Goal: Task Accomplishment & Management: Use online tool/utility

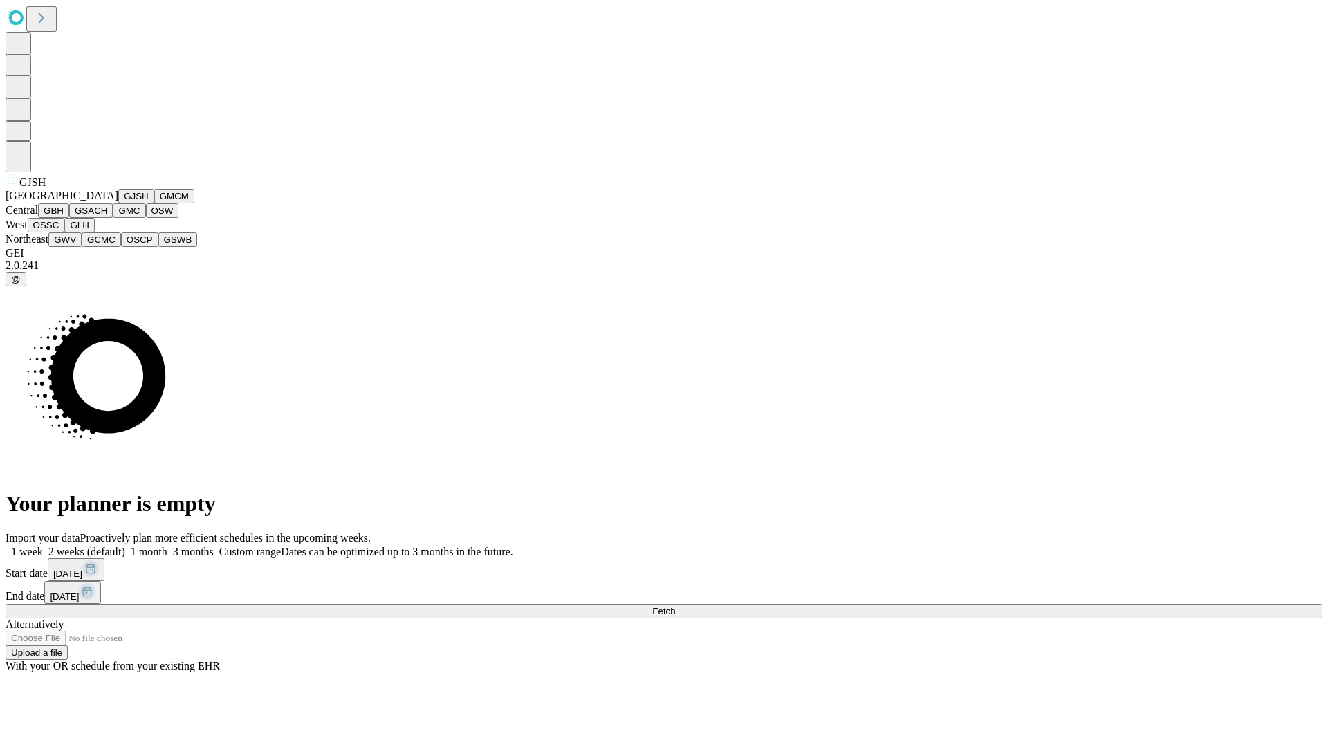
click at [118, 203] on button "GJSH" at bounding box center [136, 196] width 36 height 15
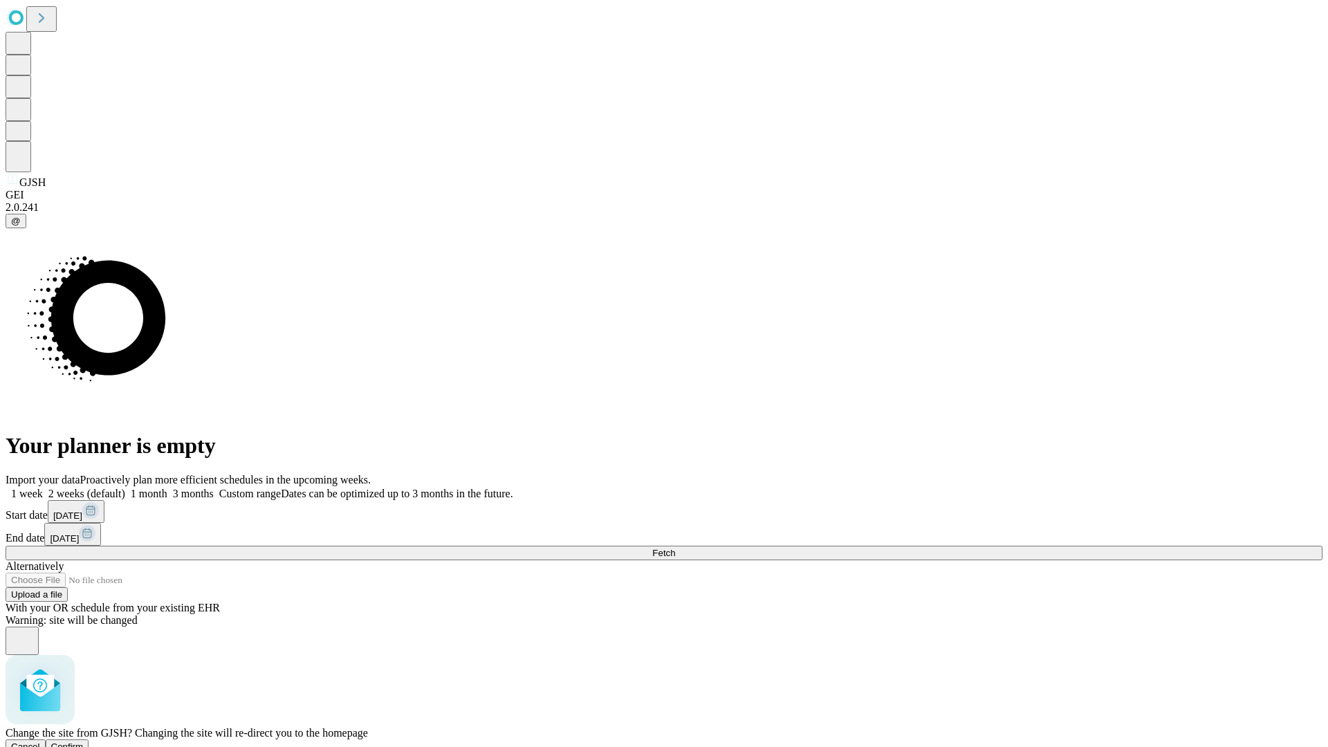
click at [84, 741] on span "Confirm" at bounding box center [67, 746] width 33 height 10
click at [167, 488] on label "1 month" at bounding box center [146, 494] width 42 height 12
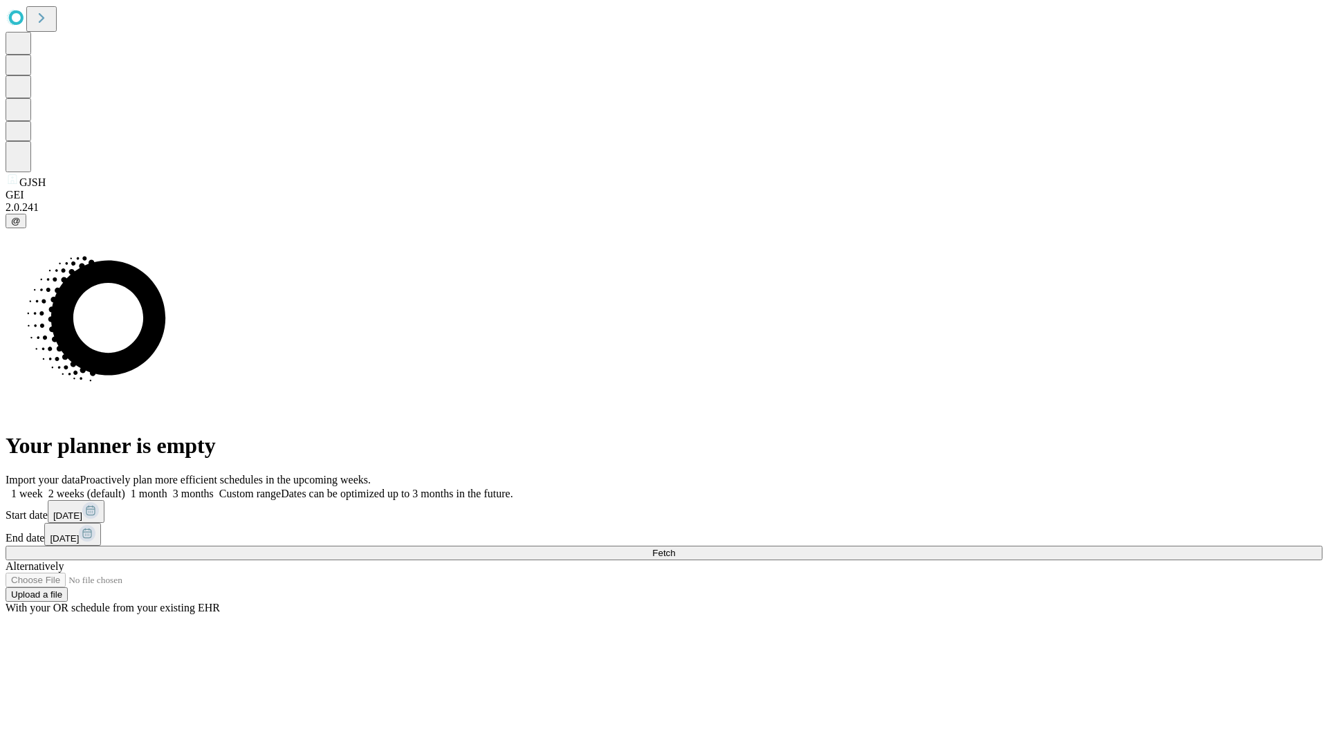
click at [675, 548] on span "Fetch" at bounding box center [663, 553] width 23 height 10
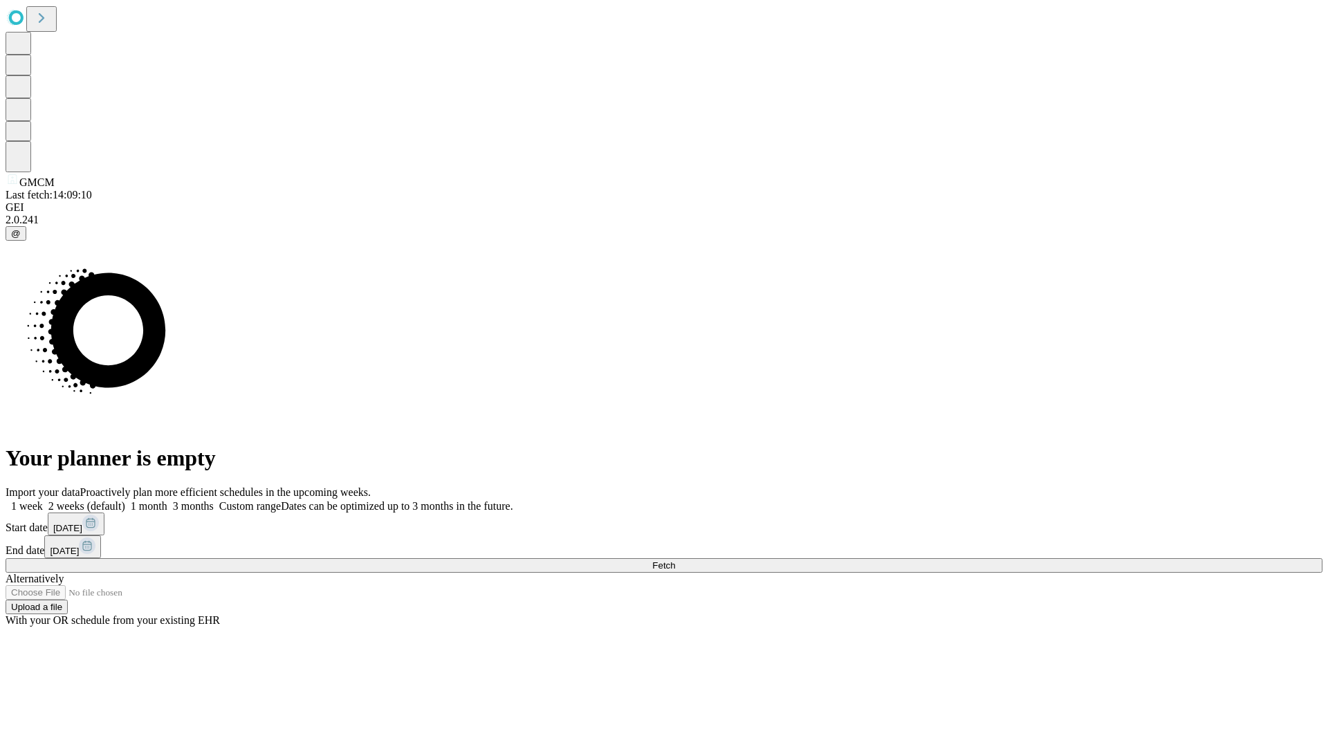
click at [167, 500] on label "1 month" at bounding box center [146, 506] width 42 height 12
click at [675, 560] on span "Fetch" at bounding box center [663, 565] width 23 height 10
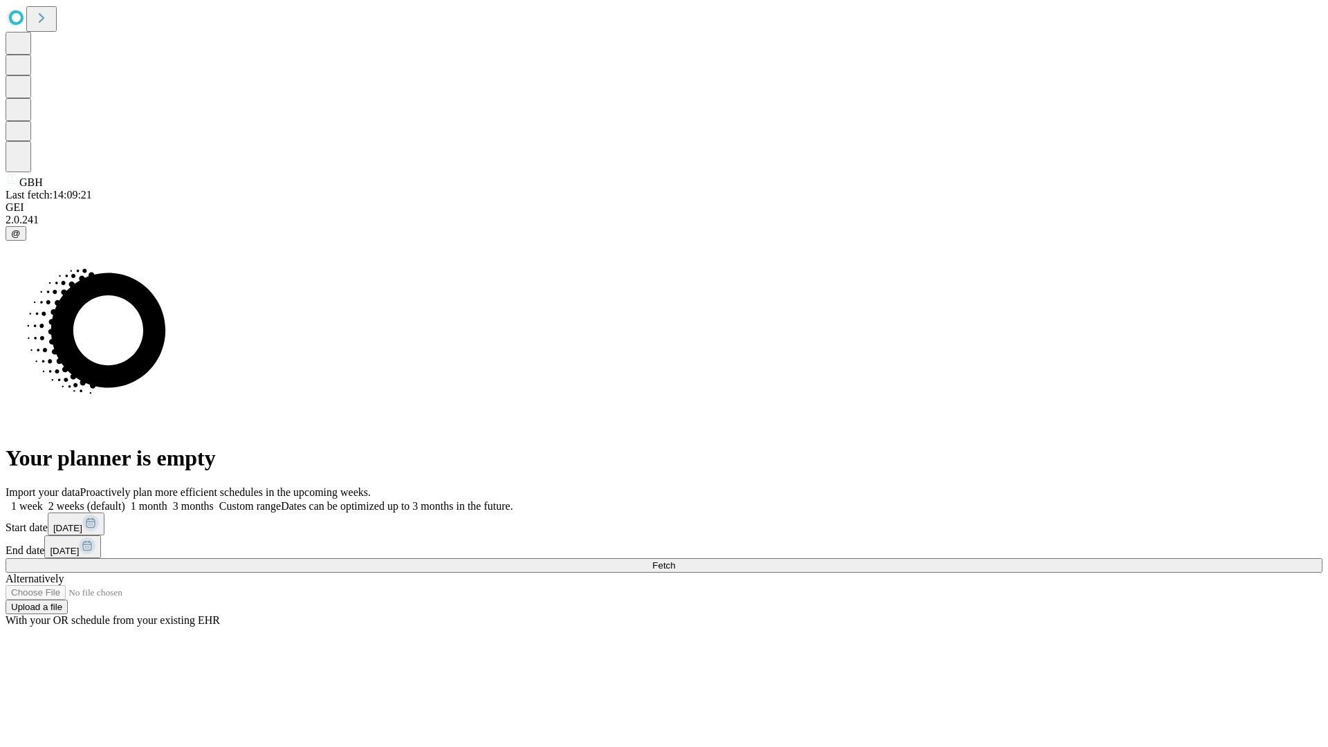
click at [675, 560] on span "Fetch" at bounding box center [663, 565] width 23 height 10
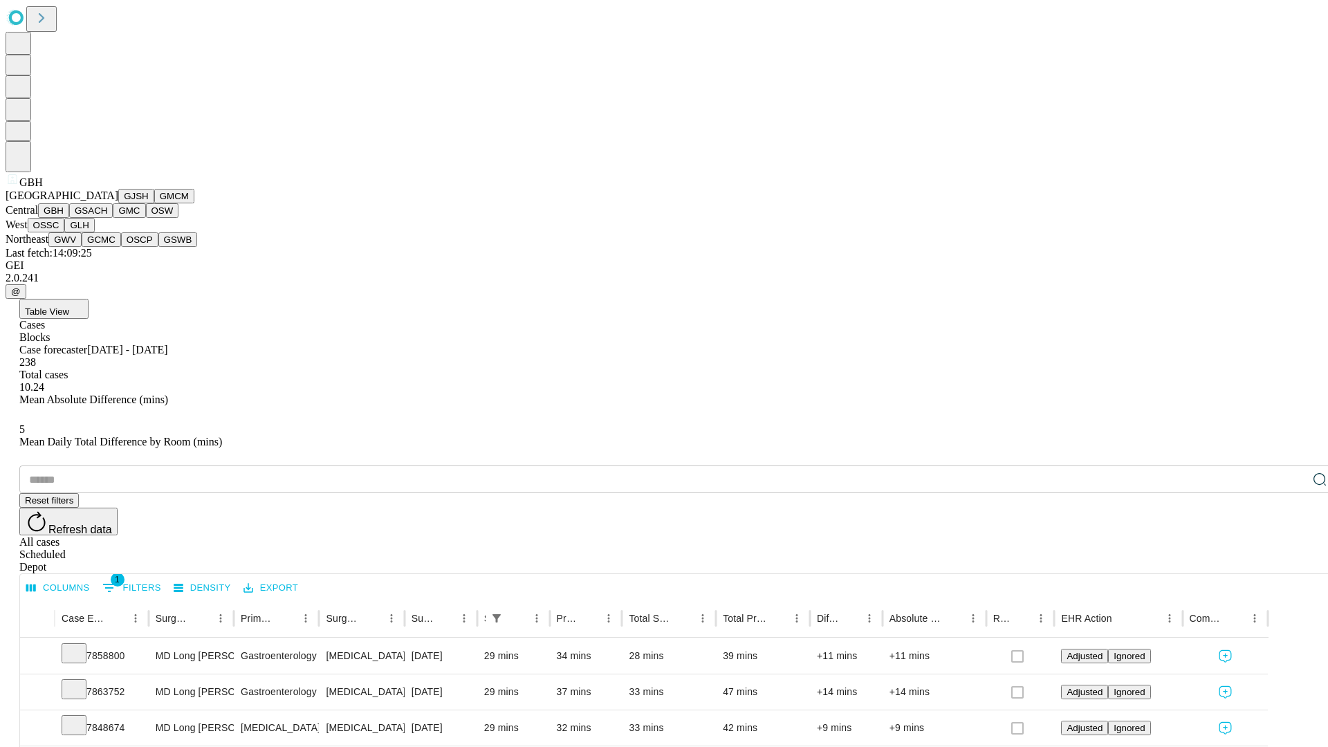
click at [107, 218] on button "GSACH" at bounding box center [91, 210] width 44 height 15
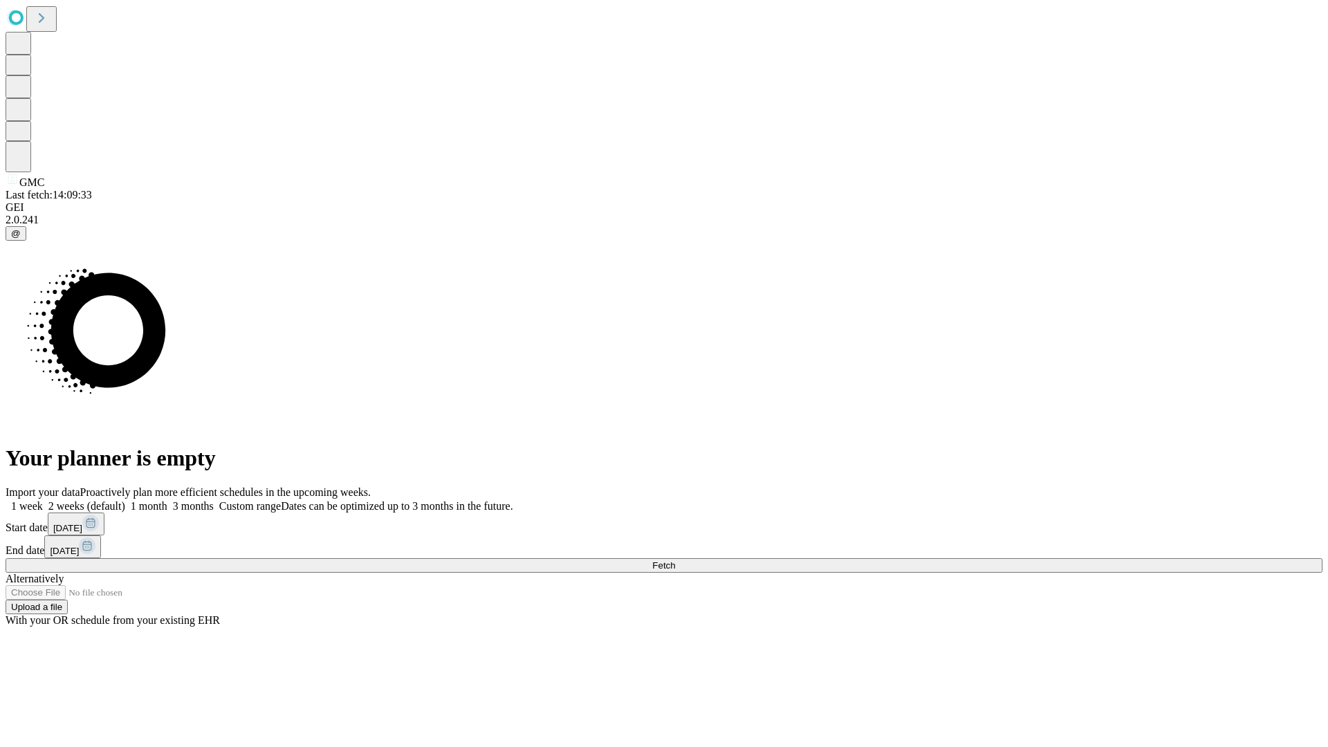
click at [167, 500] on label "1 month" at bounding box center [146, 506] width 42 height 12
click at [675, 560] on span "Fetch" at bounding box center [663, 565] width 23 height 10
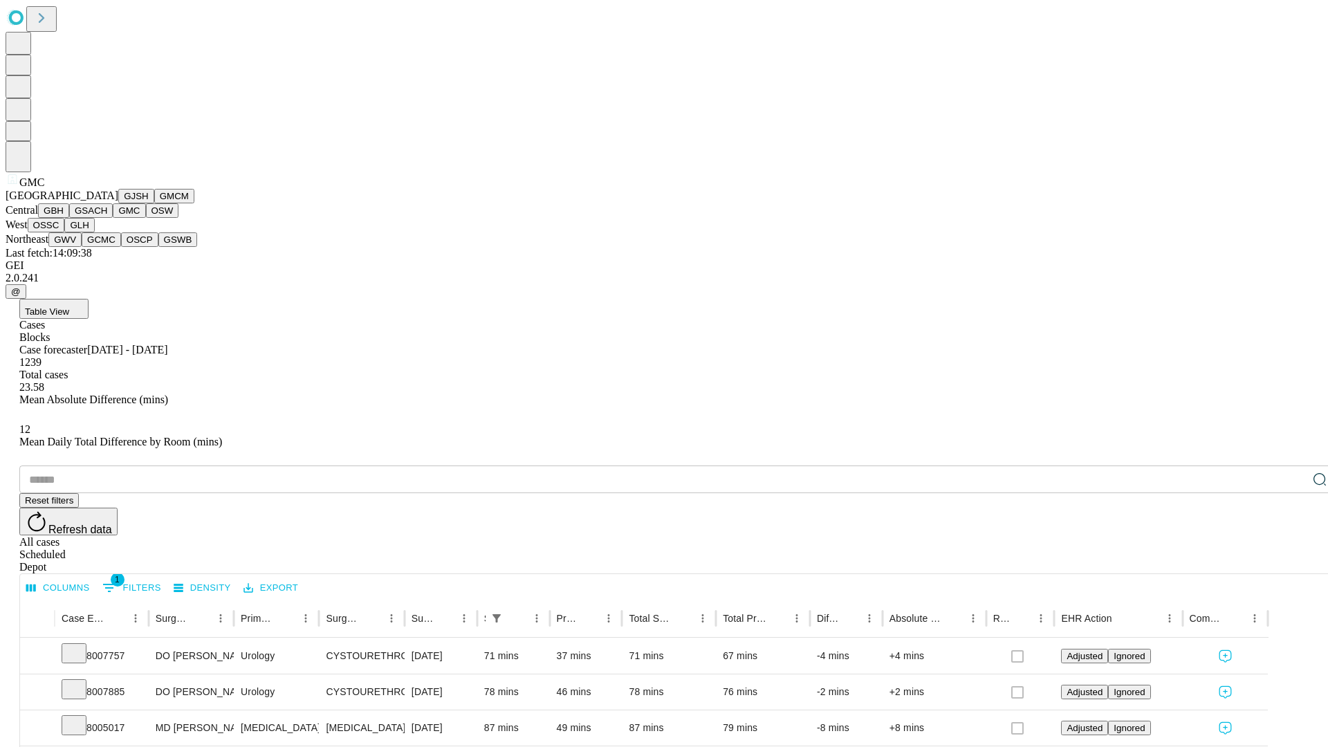
click at [146, 218] on button "OSW" at bounding box center [162, 210] width 33 height 15
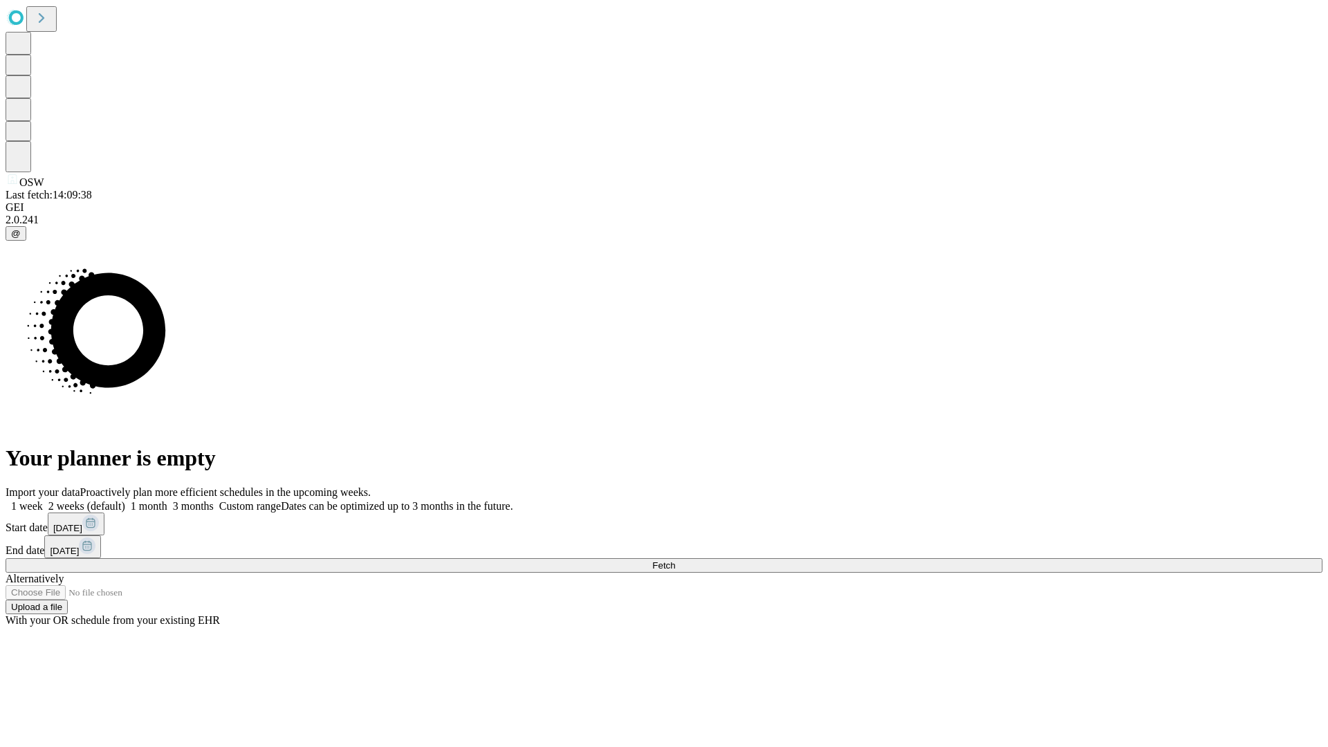
click at [167, 500] on label "1 month" at bounding box center [146, 506] width 42 height 12
click at [675, 560] on span "Fetch" at bounding box center [663, 565] width 23 height 10
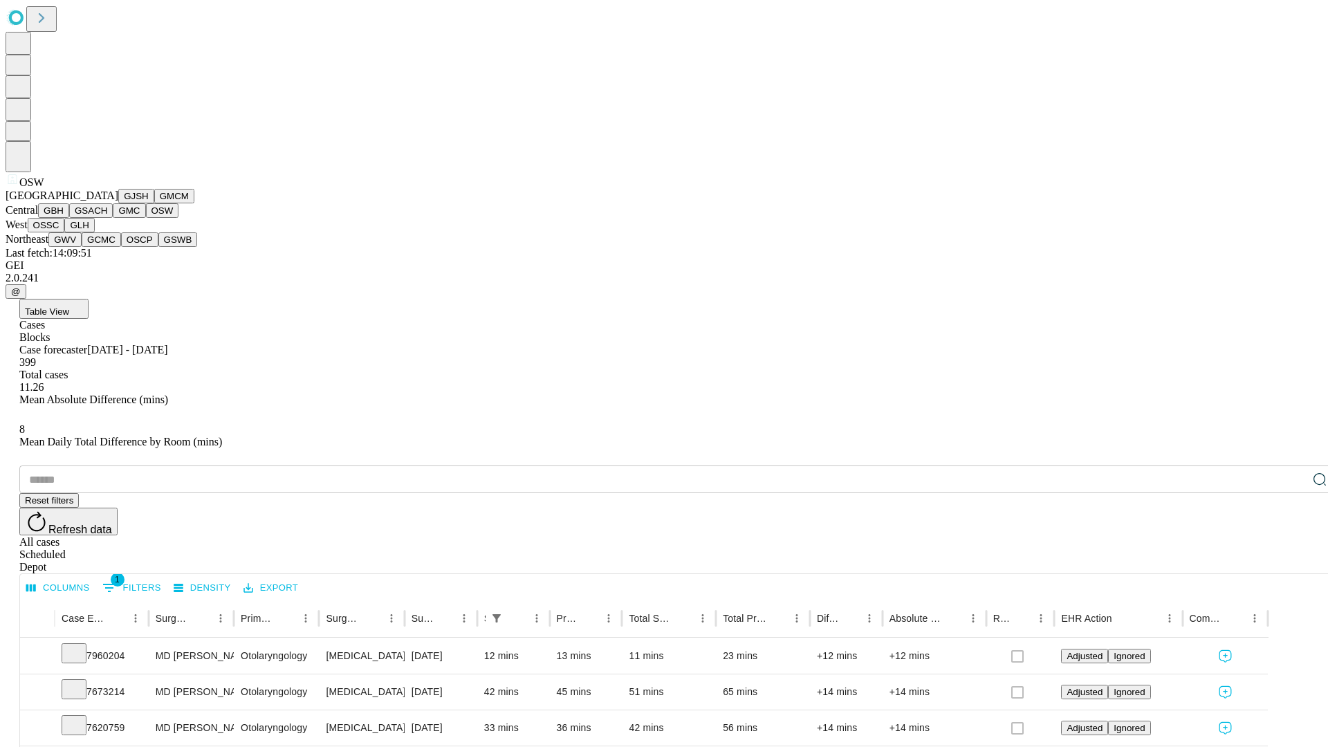
click at [65, 232] on button "OSSC" at bounding box center [46, 225] width 37 height 15
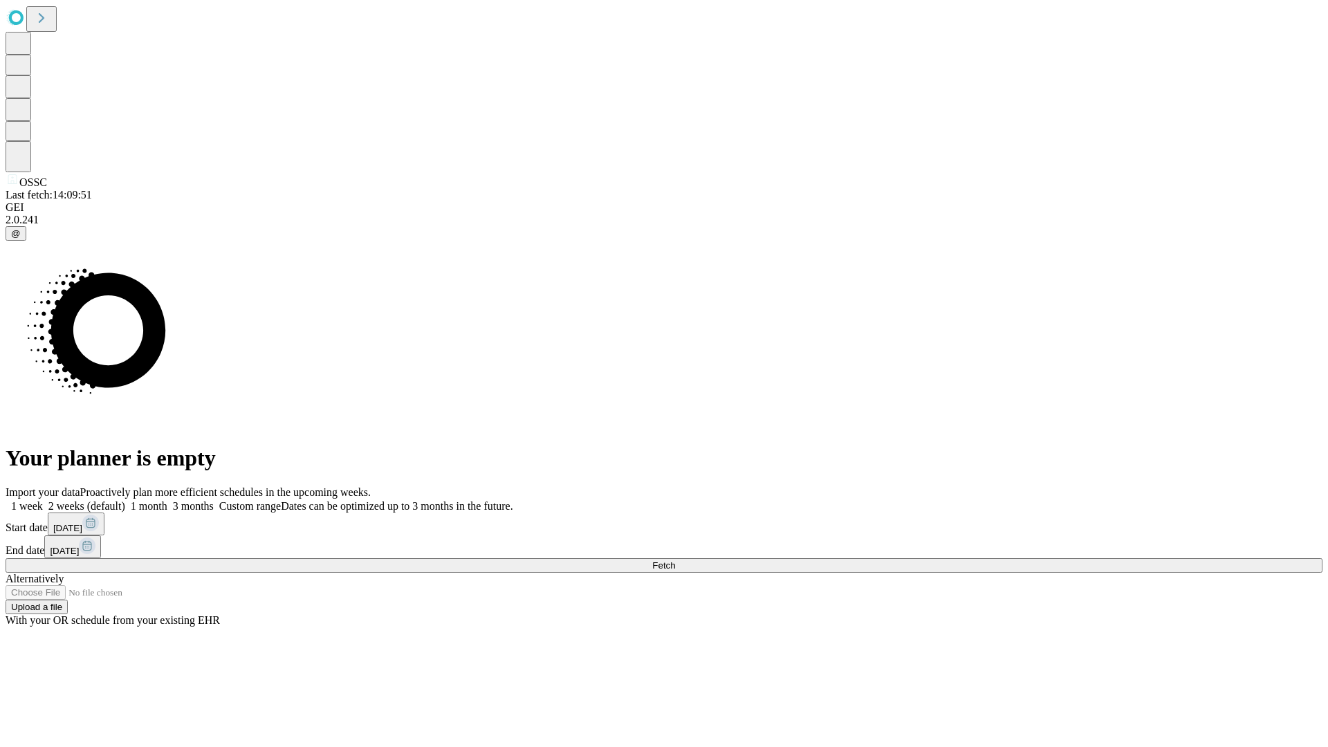
click at [167, 500] on label "1 month" at bounding box center [146, 506] width 42 height 12
click at [675, 560] on span "Fetch" at bounding box center [663, 565] width 23 height 10
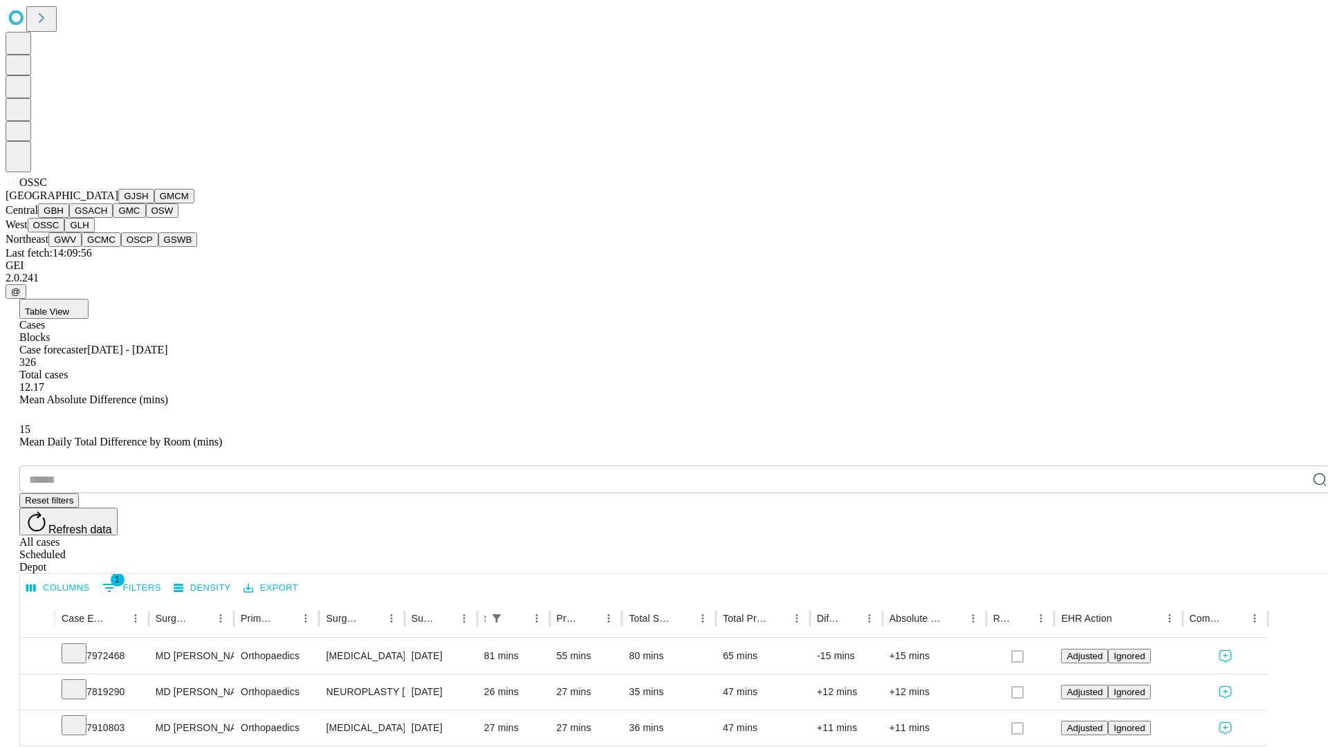
click at [94, 232] on button "GLH" at bounding box center [79, 225] width 30 height 15
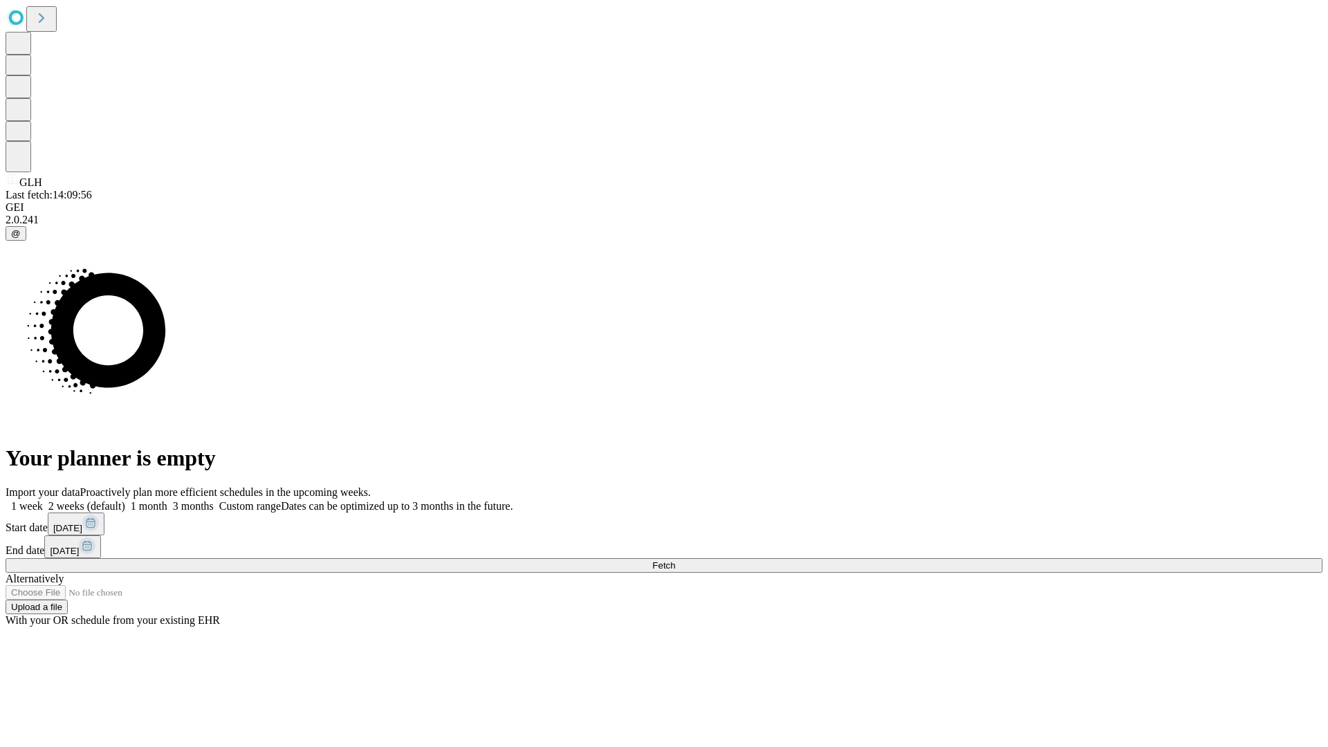
click at [167, 500] on label "1 month" at bounding box center [146, 506] width 42 height 12
click at [675, 560] on span "Fetch" at bounding box center [663, 565] width 23 height 10
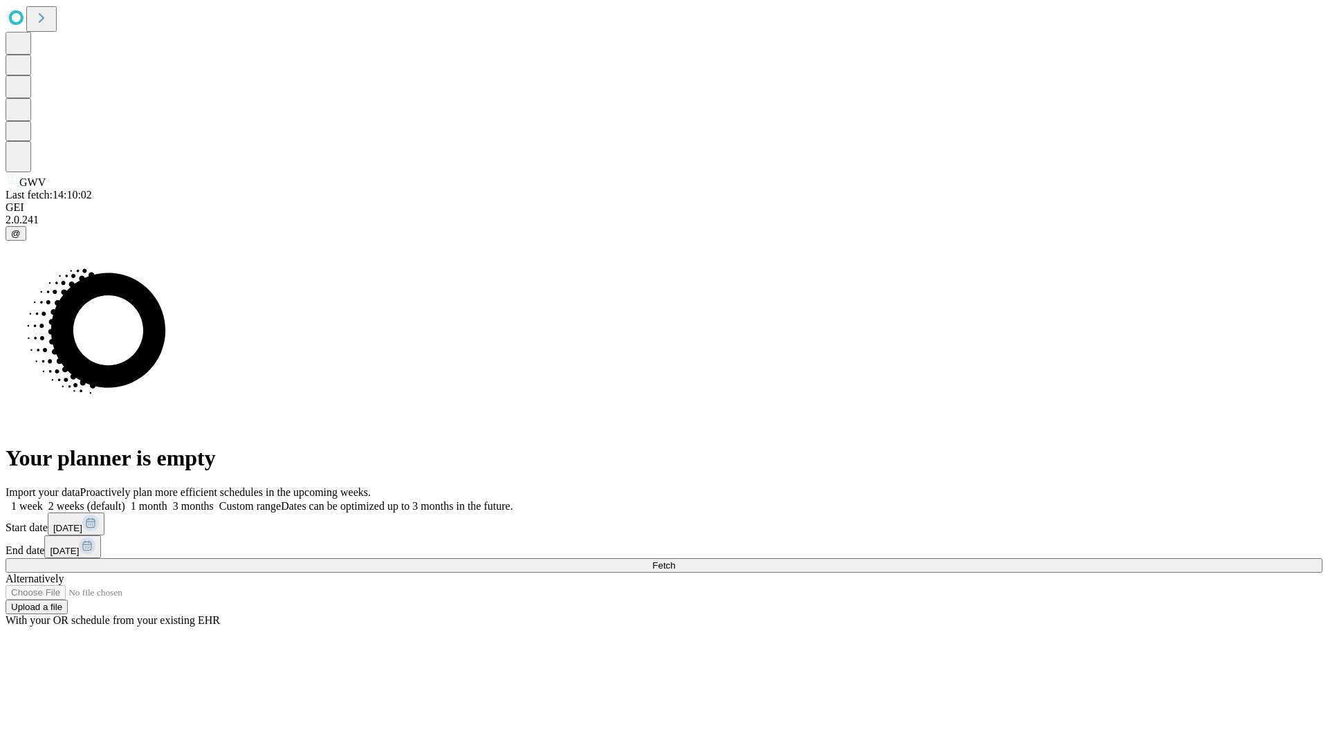
click at [167, 500] on label "1 month" at bounding box center [146, 506] width 42 height 12
click at [675, 560] on span "Fetch" at bounding box center [663, 565] width 23 height 10
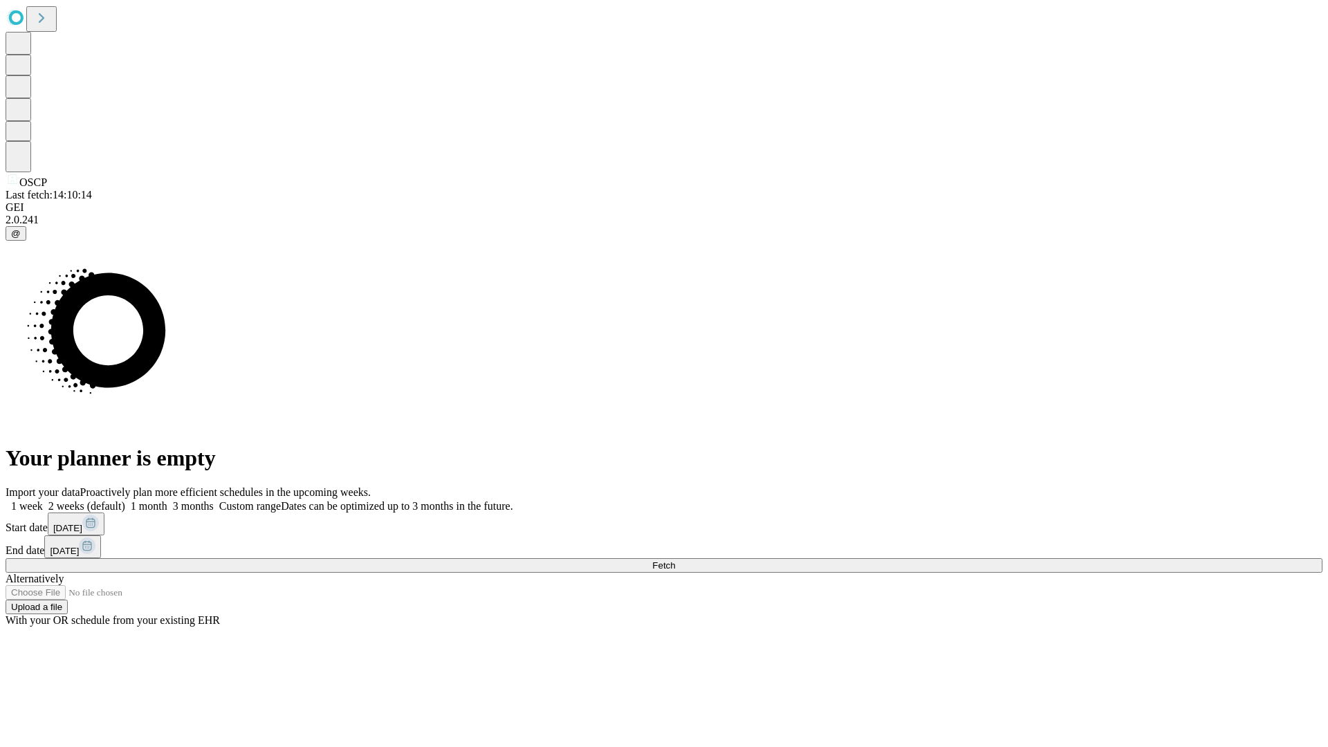
click at [167, 500] on label "1 month" at bounding box center [146, 506] width 42 height 12
click at [675, 560] on span "Fetch" at bounding box center [663, 565] width 23 height 10
